Goal: Task Accomplishment & Management: Use online tool/utility

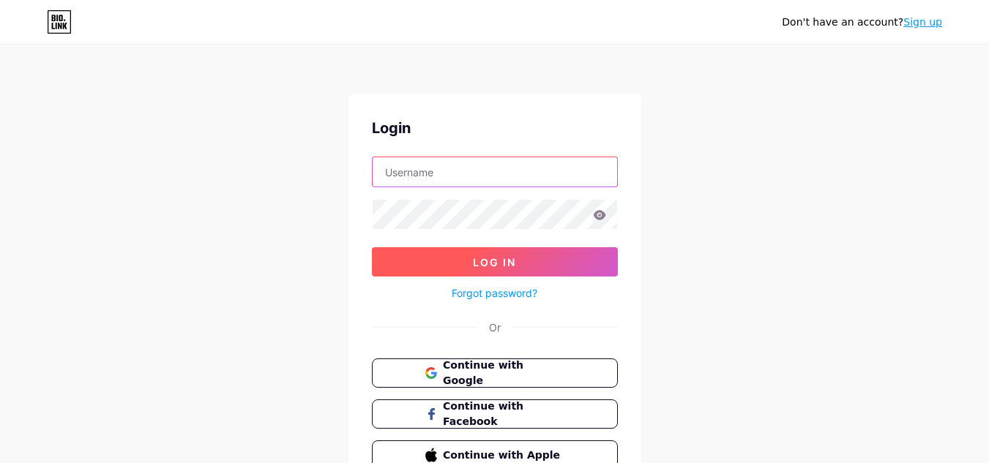
type input "melbournedeluxe"
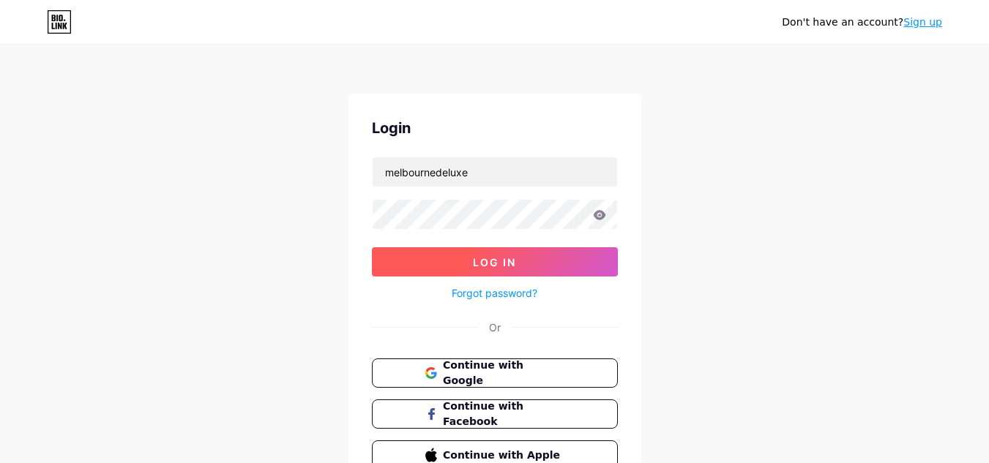
click at [518, 257] on button "Log In" at bounding box center [495, 261] width 246 height 29
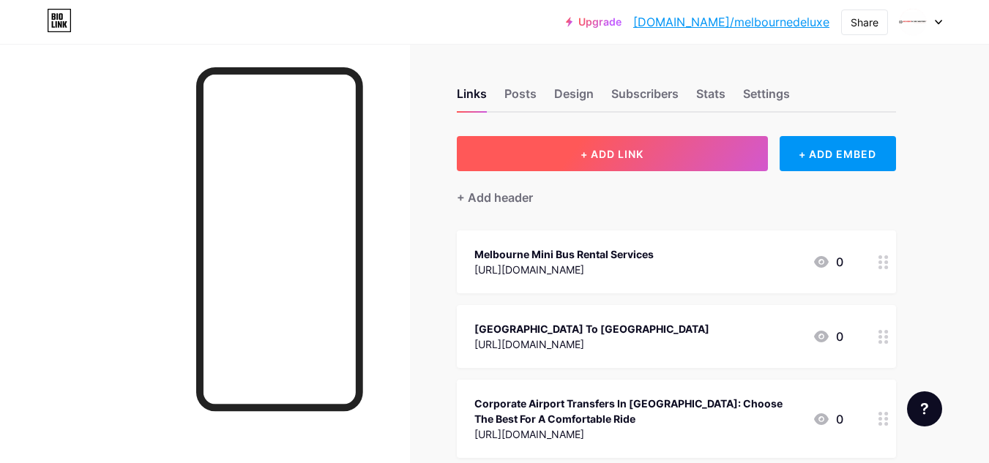
click at [590, 150] on span "+ ADD LINK" at bounding box center [611, 154] width 63 height 12
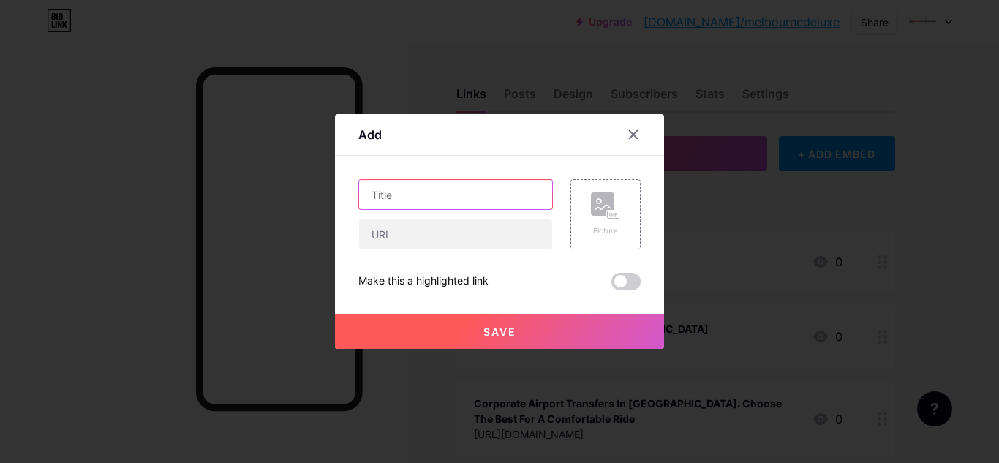
click at [465, 206] on input "text" at bounding box center [455, 194] width 193 height 29
paste input "Geelong Executive Chauffeur Airport Transfers"
type input "Geelong Executive Chauffeur Airport Transfers"
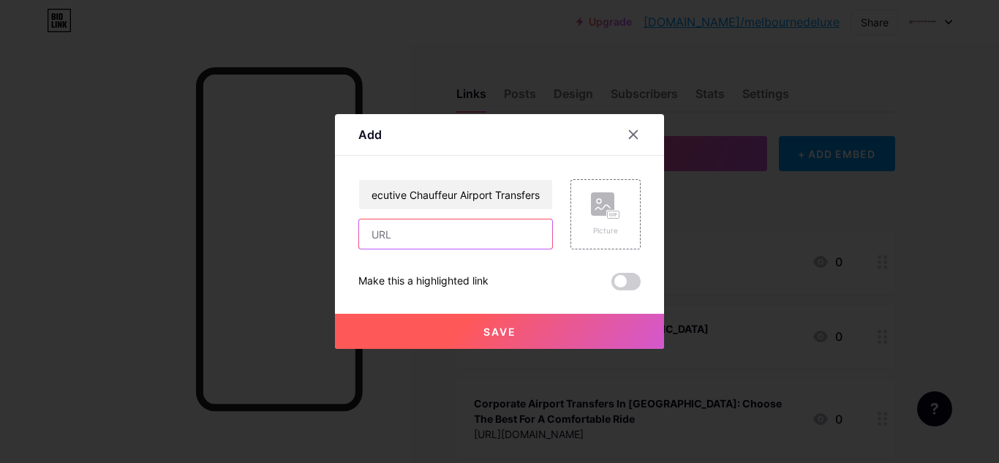
click at [450, 243] on input "text" at bounding box center [455, 234] width 193 height 29
click at [474, 228] on input "text" at bounding box center [455, 234] width 193 height 29
paste input "[URL][DOMAIN_NAME]"
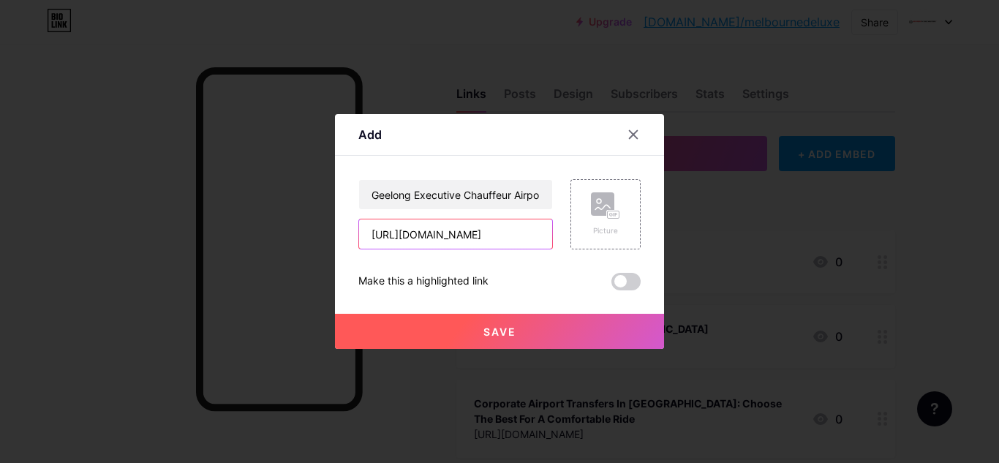
type input "[URL][DOMAIN_NAME]"
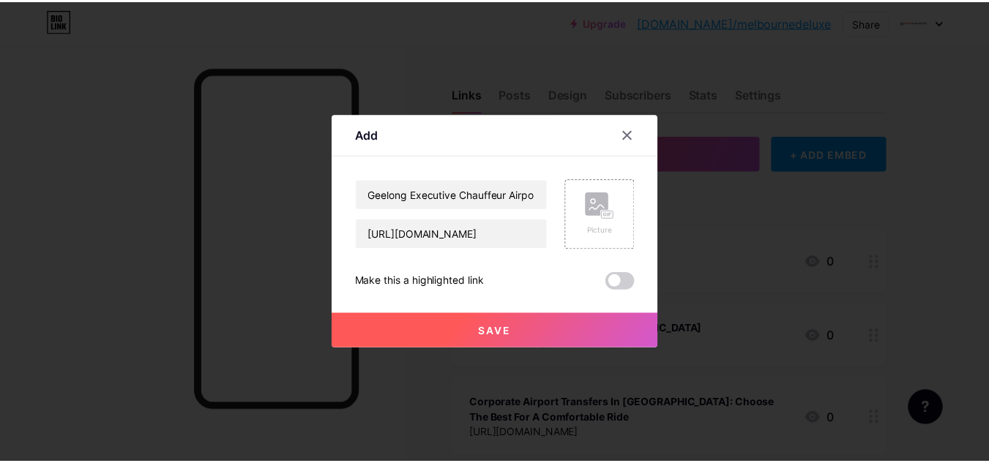
scroll to position [0, 0]
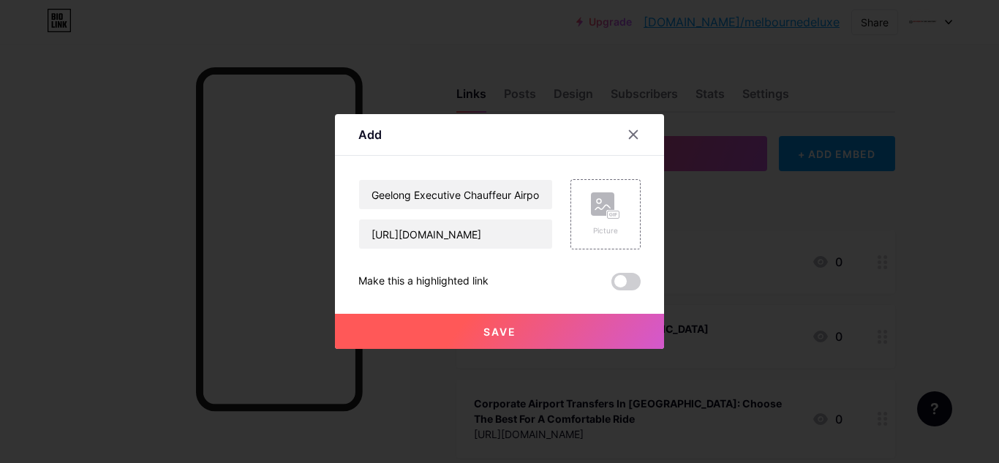
click at [445, 328] on button "Save" at bounding box center [499, 331] width 329 height 35
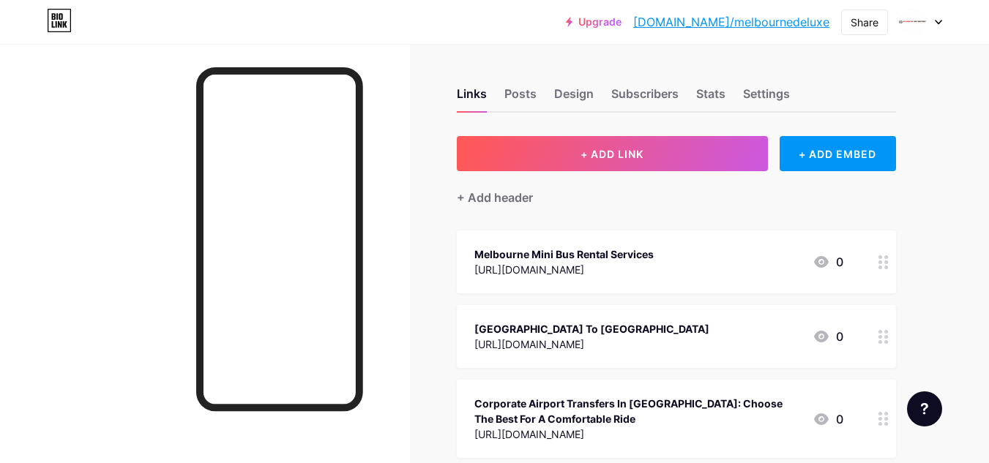
scroll to position [2713, 0]
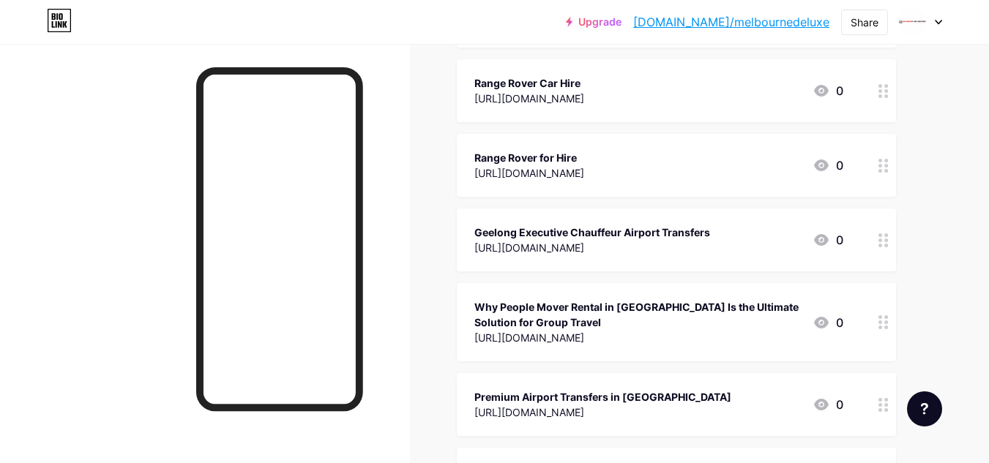
drag, startPoint x: 462, startPoint y: 220, endPoint x: 465, endPoint y: 180, distance: 39.6
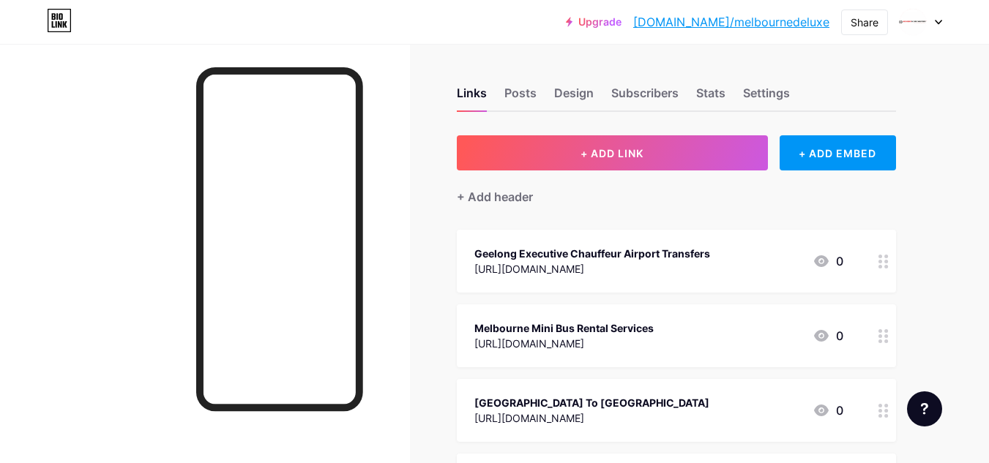
scroll to position [0, 0]
click at [874, 23] on div "Share" at bounding box center [864, 22] width 28 height 15
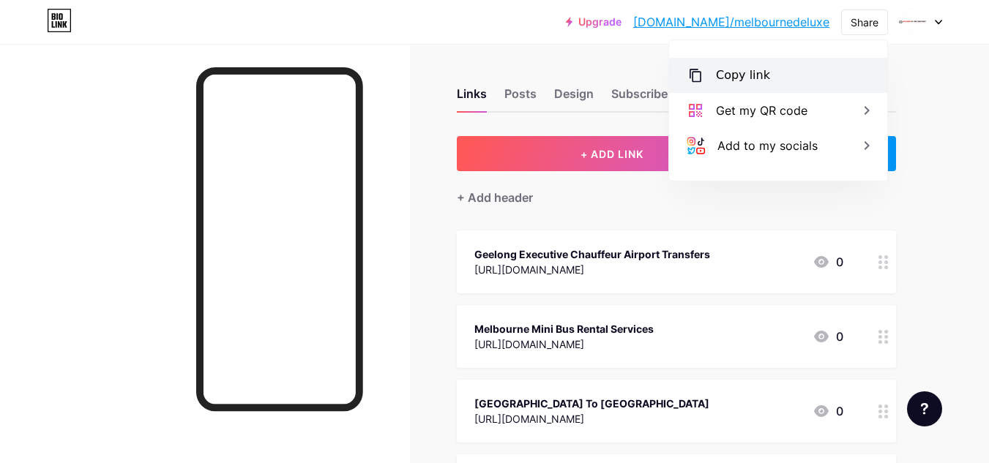
click at [774, 84] on div "Copy link" at bounding box center [778, 75] width 218 height 35
